Goal: Share content: Share content

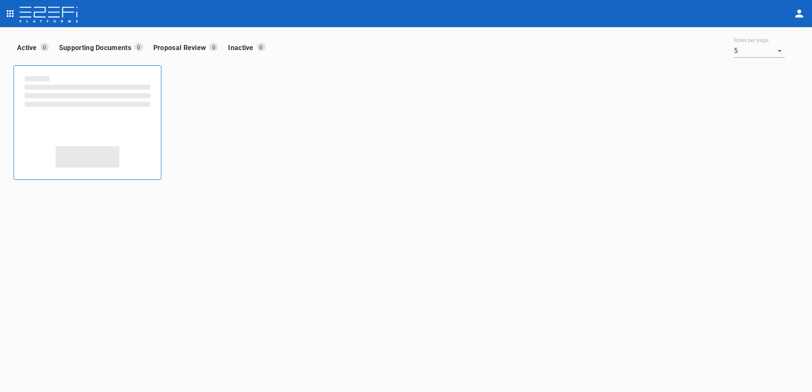
click at [9, 16] on icon "open drawer" at bounding box center [10, 13] width 7 height 7
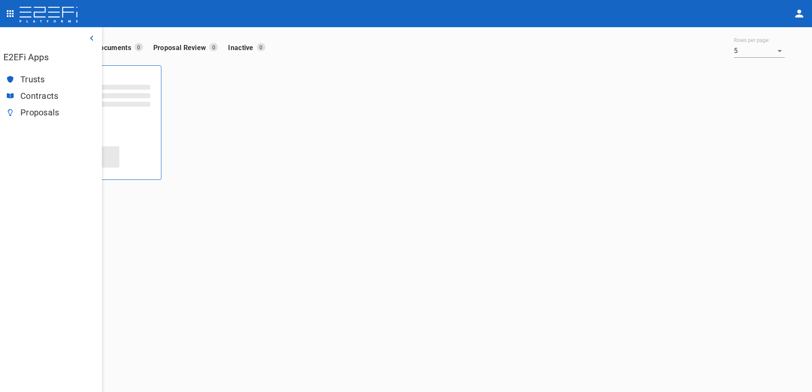
click at [27, 82] on span "Trusts" at bounding box center [57, 80] width 75 height 10
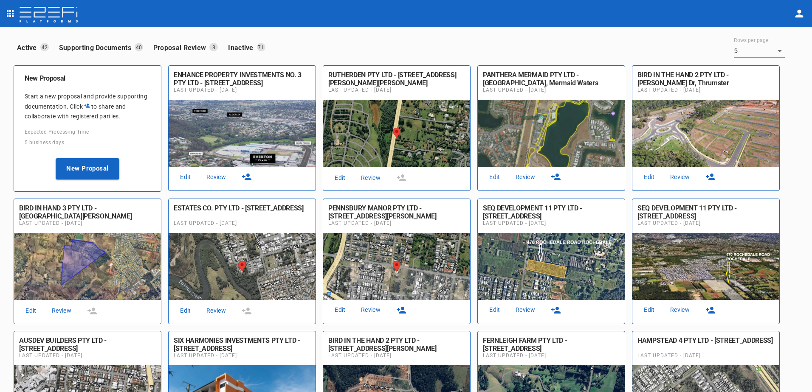
click at [525, 310] on link "Review" at bounding box center [525, 309] width 27 height 11
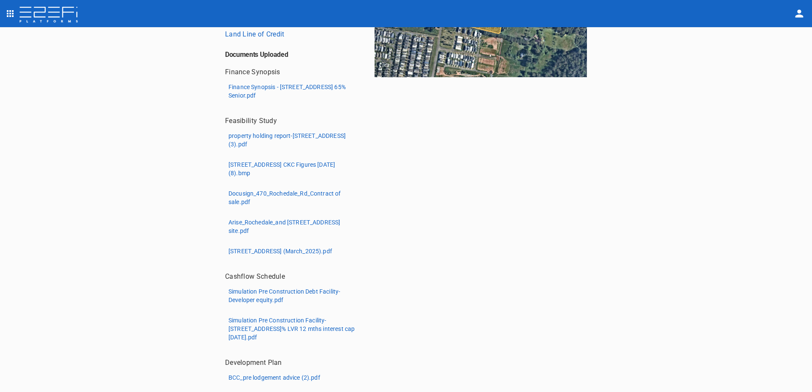
scroll to position [137, 0]
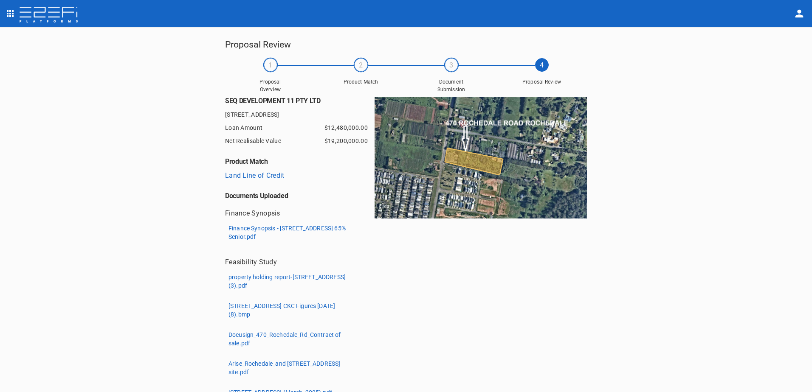
click at [246, 233] on p "Finance Synopsis - [STREET_ADDRESS] 65% Senior.pdf" at bounding box center [291, 232] width 127 height 17
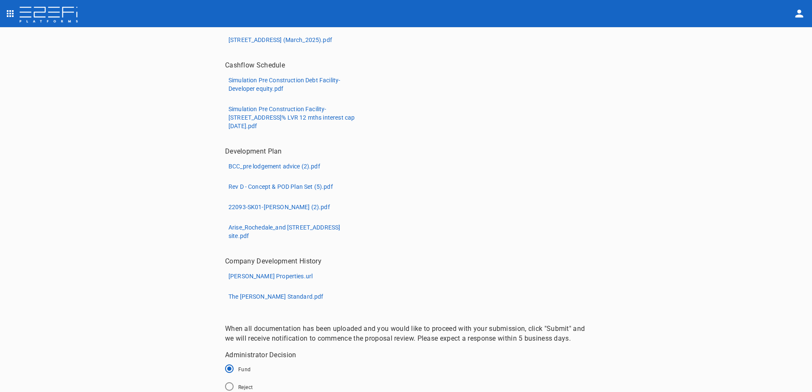
scroll to position [392, 0]
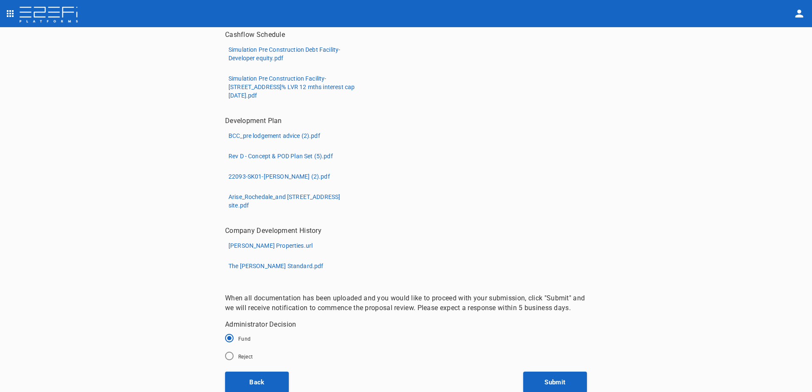
click at [247, 243] on p "[PERSON_NAME] Properties.url" at bounding box center [270, 246] width 84 height 8
click at [257, 246] on p "[PERSON_NAME] Properties.url" at bounding box center [270, 246] width 84 height 8
click at [247, 266] on p "The [PERSON_NAME] Standard.pdf" at bounding box center [275, 266] width 95 height 8
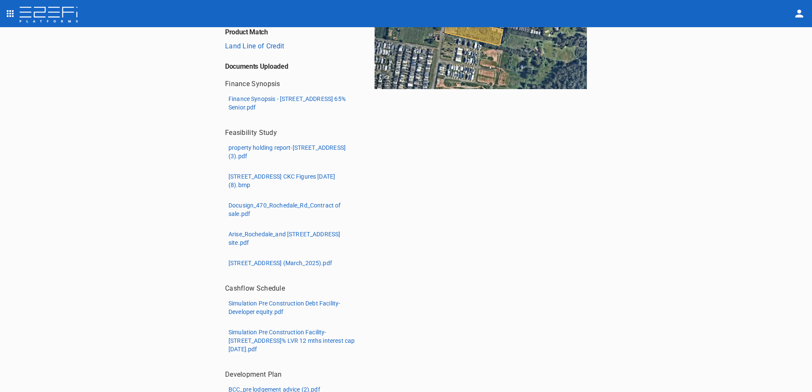
scroll to position [127, 0]
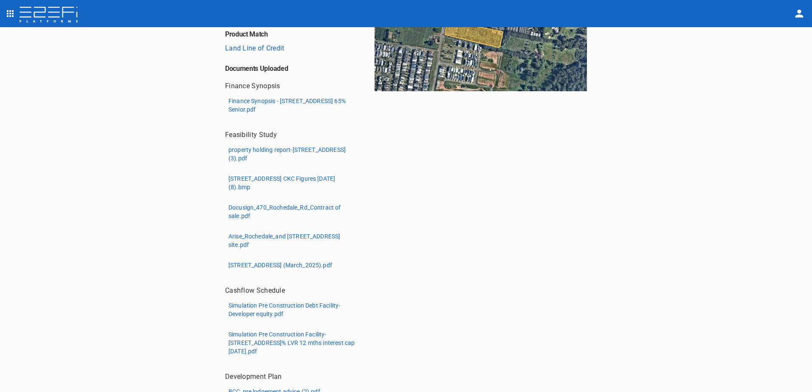
click at [251, 102] on p "Finance Synopsis - [STREET_ADDRESS] 65% Senior.pdf" at bounding box center [291, 105] width 127 height 17
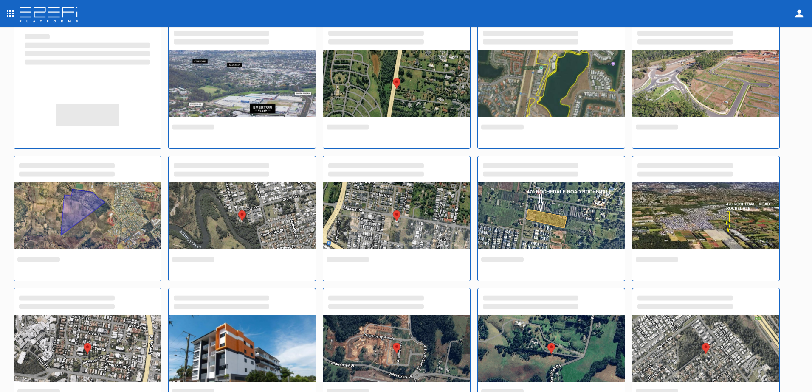
scroll to position [42, 0]
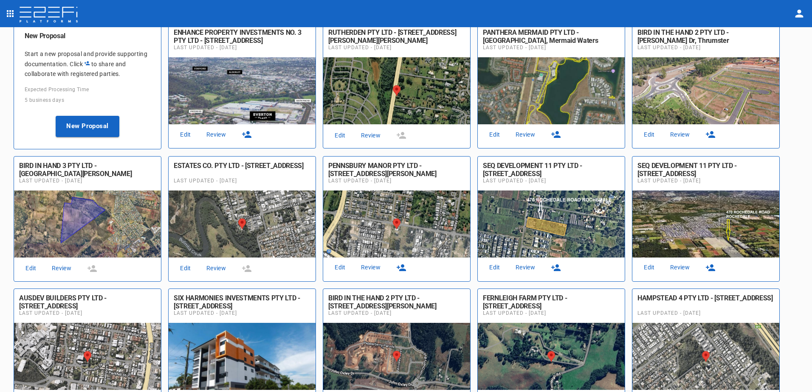
click at [524, 265] on link "Review" at bounding box center [525, 267] width 27 height 11
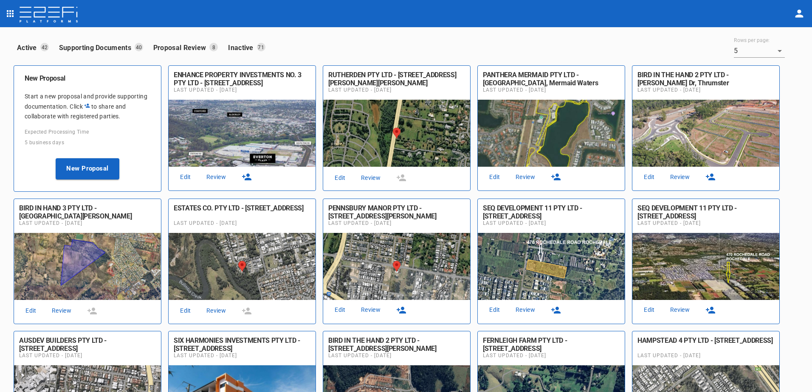
click at [681, 310] on link "Review" at bounding box center [679, 309] width 27 height 11
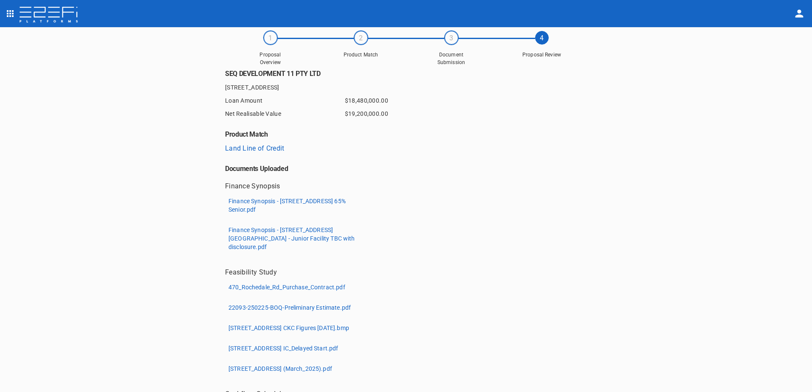
scroll to position [42, 0]
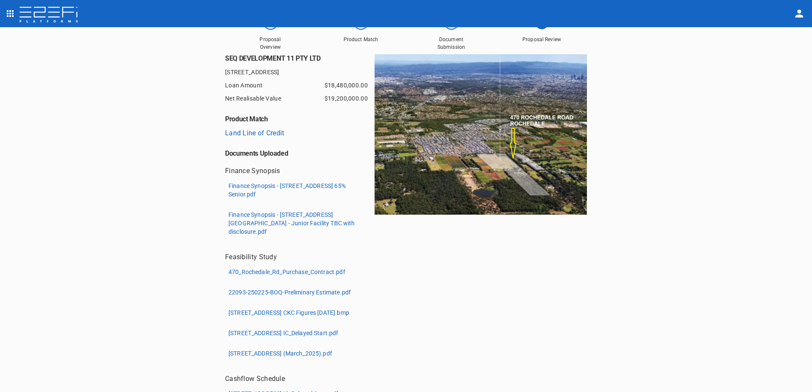
click at [249, 224] on p "Finance Synopsis - [STREET_ADDRESS] [GEOGRAPHIC_DATA] - Junior Facility TBC wit…" at bounding box center [291, 223] width 127 height 25
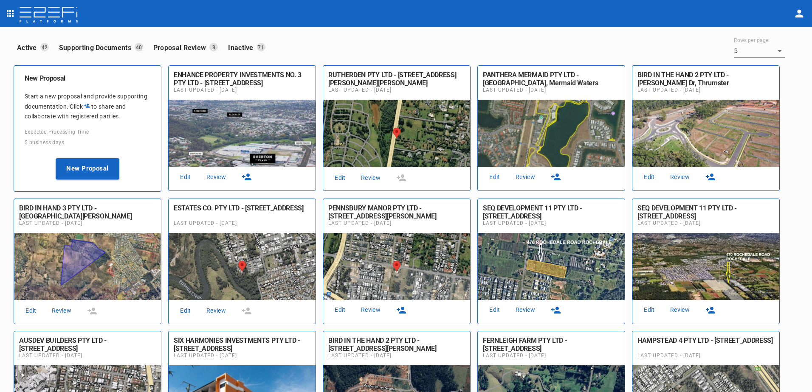
click at [558, 310] on icon "button" at bounding box center [556, 310] width 10 height 10
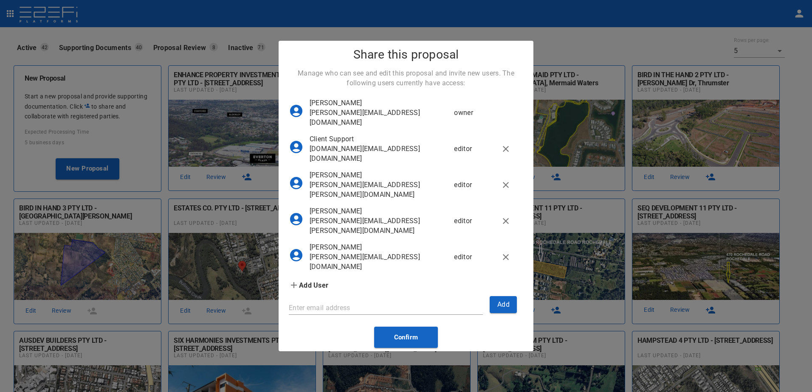
click at [508, 190] on icon "button" at bounding box center [506, 185] width 10 height 10
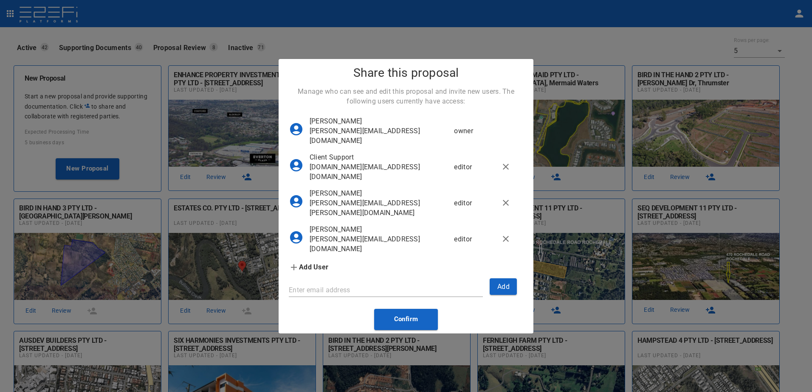
click at [504, 206] on icon "button" at bounding box center [506, 203] width 6 height 6
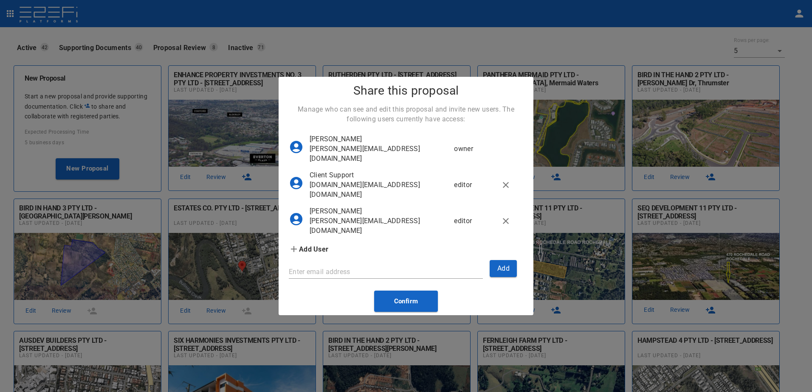
click at [503, 226] on icon "button" at bounding box center [506, 221] width 10 height 10
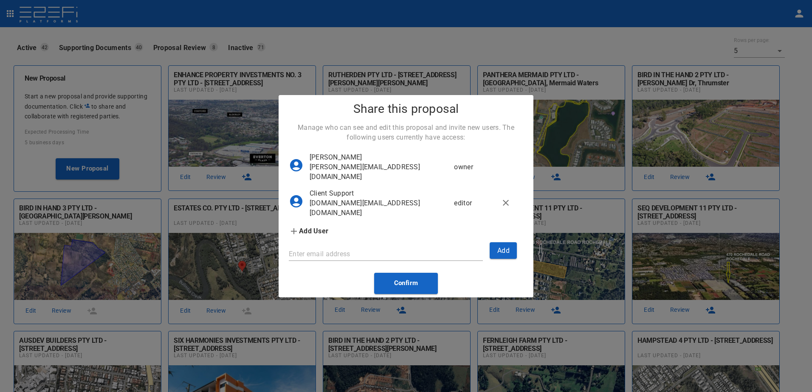
click at [308, 261] on input "Enter email address" at bounding box center [386, 255] width 194 height 14
type input "a"
click at [331, 261] on input "Enter email address" at bounding box center [386, 255] width 194 height 14
paste input "[PERSON_NAME] <[PERSON_NAME][EMAIL_ADDRESS][PERSON_NAME][DOMAIN_NAME]>"
click at [334, 261] on input "[PERSON_NAME] <[PERSON_NAME][EMAIL_ADDRESS][PERSON_NAME][DOMAIN_NAME]>" at bounding box center [386, 255] width 194 height 14
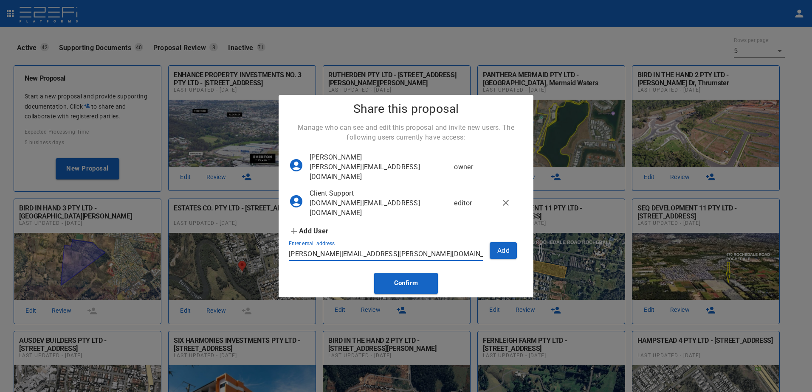
type input "[PERSON_NAME][EMAIL_ADDRESS][PERSON_NAME][DOMAIN_NAME]>"
click at [405, 261] on input "[PERSON_NAME][EMAIL_ADDRESS][PERSON_NAME][DOMAIN_NAME]>" at bounding box center [386, 255] width 194 height 14
